Goal: Navigation & Orientation: Find specific page/section

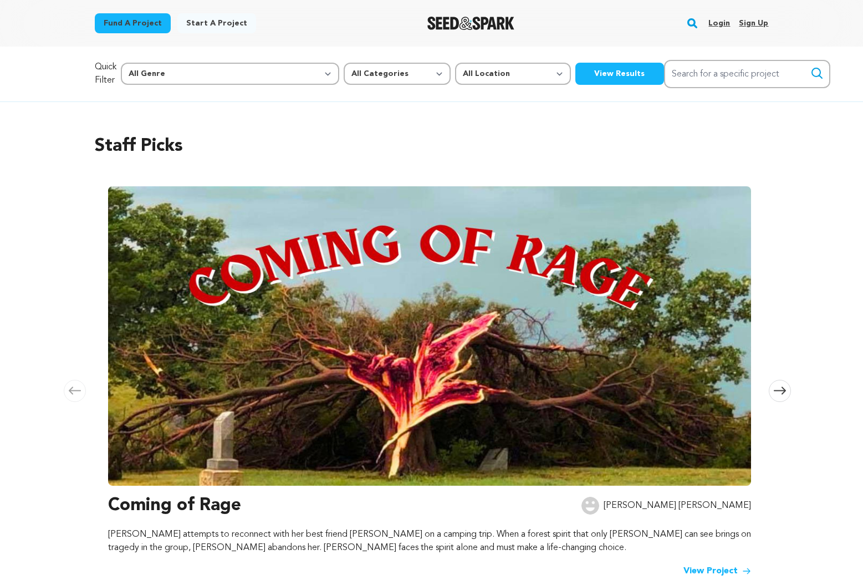
click at [722, 27] on link "Login" at bounding box center [719, 23] width 22 height 18
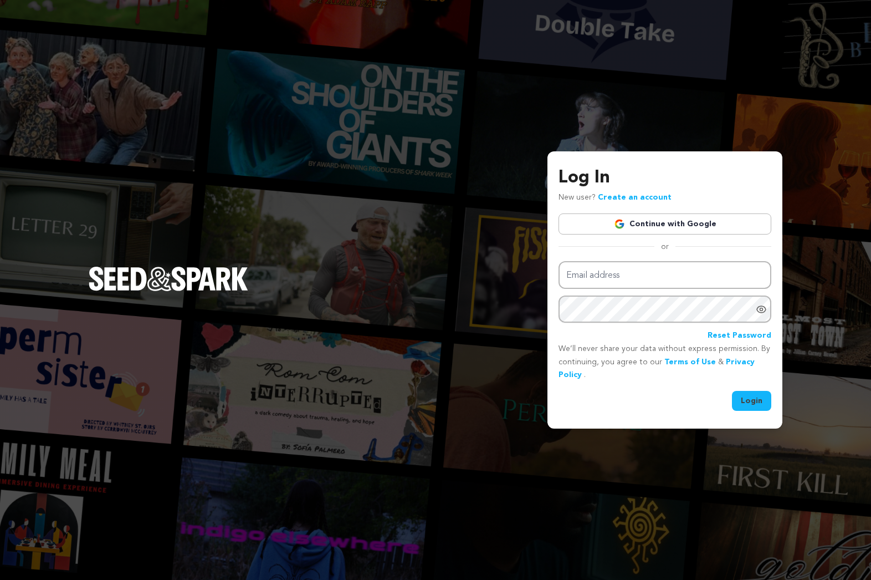
click at [670, 223] on link "Continue with Google" at bounding box center [665, 223] width 213 height 21
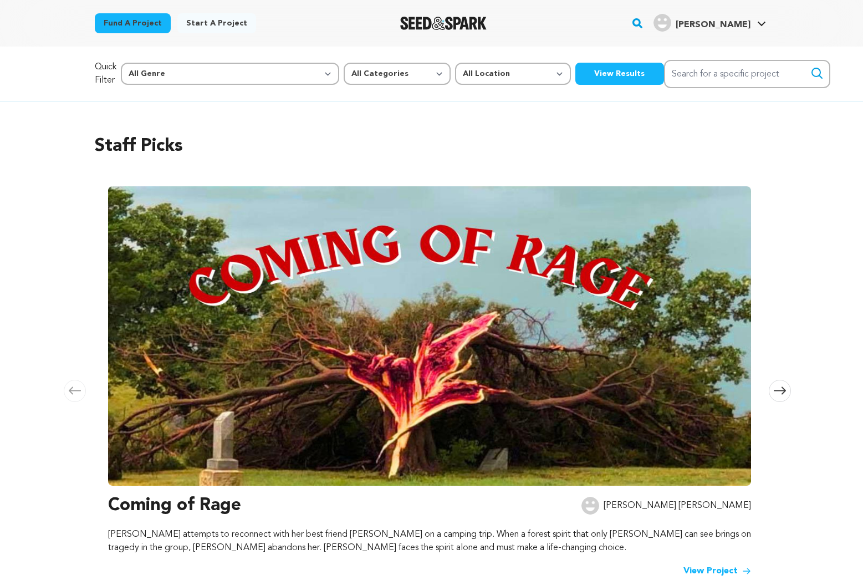
click at [723, 23] on span "Bamberg-Johnson M." at bounding box center [713, 25] width 75 height 9
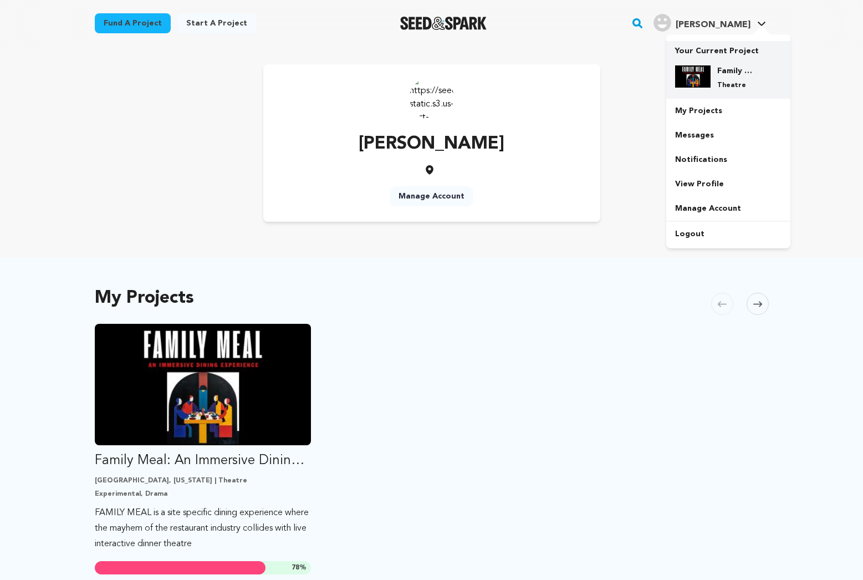
click at [737, 84] on p "Theatre" at bounding box center [737, 85] width 40 height 9
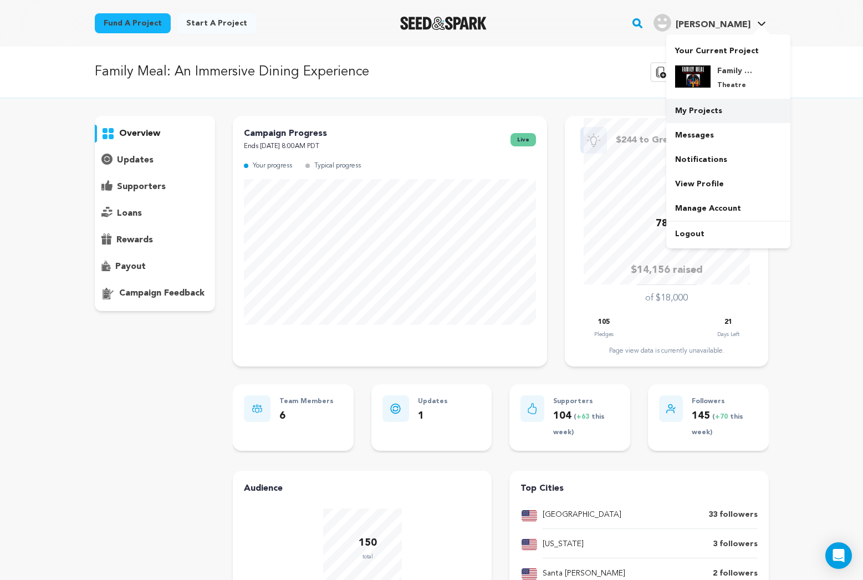
click at [715, 110] on link "My Projects" at bounding box center [728, 111] width 124 height 24
